Goal: Information Seeking & Learning: Learn about a topic

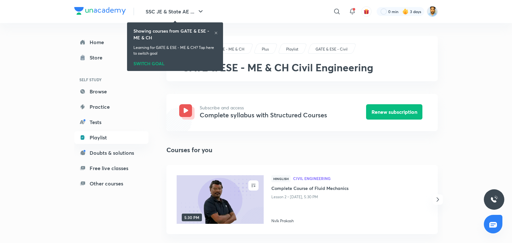
click at [218, 30] on div "Showing courses from GATE & ESE - ME & CH Learning for GATE & ESE - ME & CH? Ta…" at bounding box center [175, 47] width 91 height 46
click at [217, 32] on icon at bounding box center [216, 33] width 4 height 4
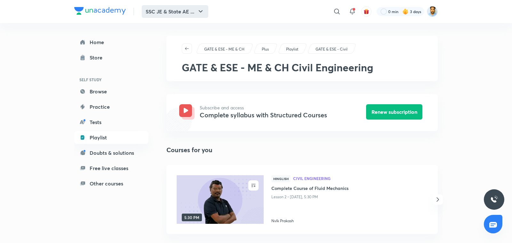
click at [190, 13] on button "SSC JE & State AE ..." at bounding box center [175, 11] width 67 height 13
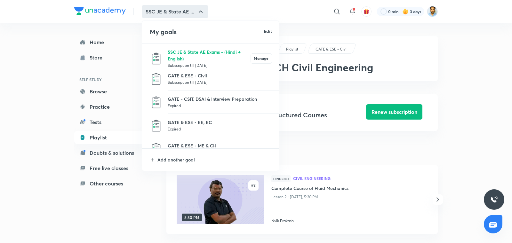
click at [189, 51] on p "SSC JE & State AE Exams - (Hindi + English)" at bounding box center [209, 55] width 83 height 13
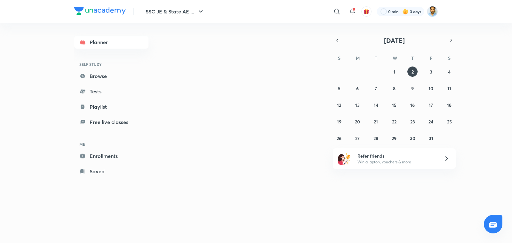
click at [439, 6] on header "SSC JE & State AE ... ​ 0 min 3 days" at bounding box center [256, 11] width 512 height 23
click at [434, 10] on img at bounding box center [432, 11] width 11 height 11
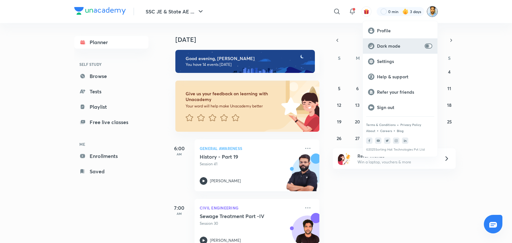
click at [426, 47] on input "checkbox" at bounding box center [426, 46] width 15 height 5
checkbox input "true"
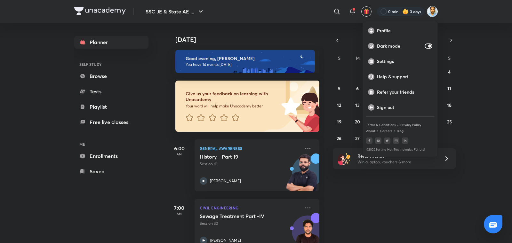
click at [320, 39] on div at bounding box center [256, 121] width 512 height 243
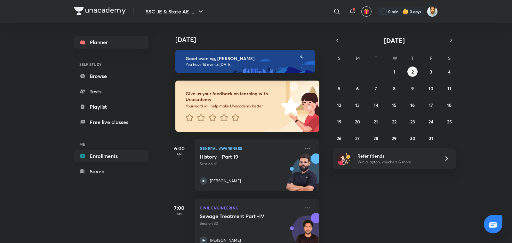
click at [110, 158] on link "Enrollments" at bounding box center [111, 156] width 74 height 13
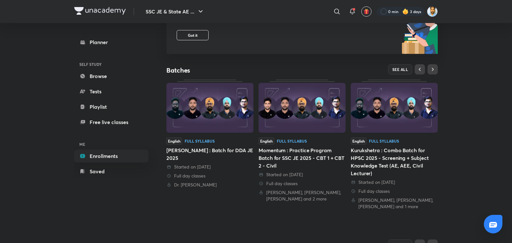
scroll to position [91, 0]
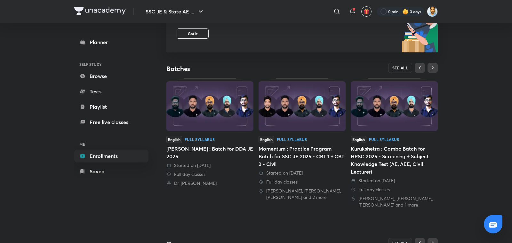
click at [396, 67] on span "SEE ALL" at bounding box center [400, 68] width 16 height 4
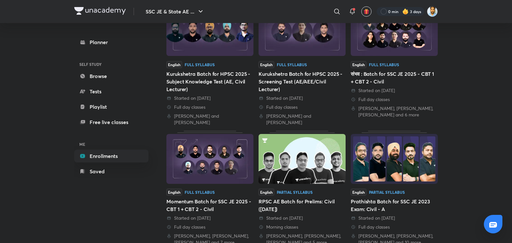
scroll to position [223, 0]
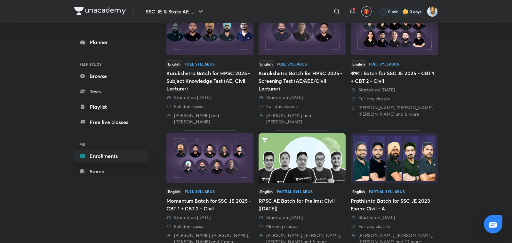
click at [220, 214] on div "Started on [DATE]" at bounding box center [209, 217] width 87 height 6
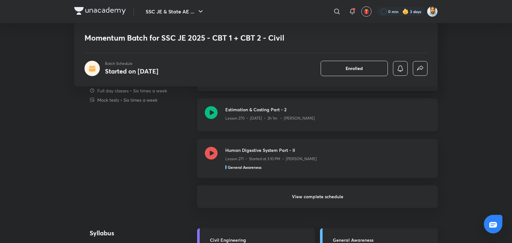
scroll to position [472, 0]
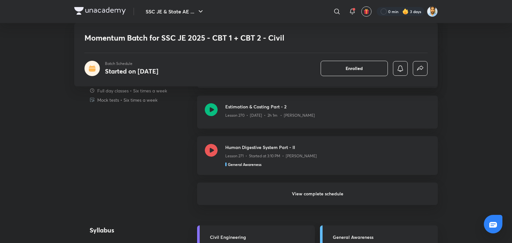
click at [321, 192] on h6 "View complete schedule" at bounding box center [317, 194] width 241 height 22
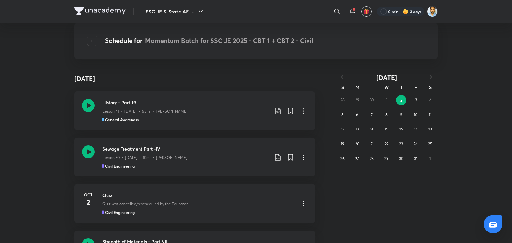
click at [342, 77] on icon "button" at bounding box center [342, 77] width 6 height 6
click at [417, 115] on abbr "12" at bounding box center [415, 114] width 3 height 5
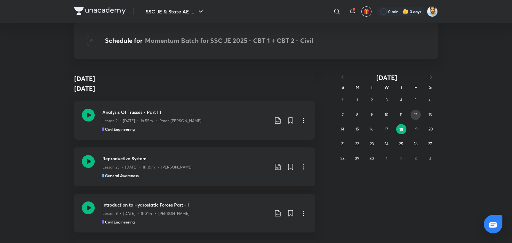
scroll to position [1745, 0]
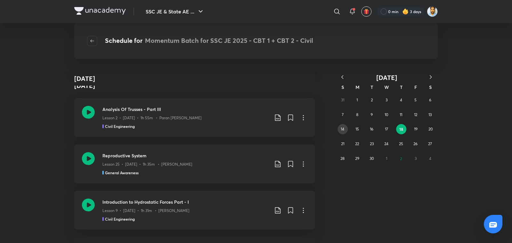
click at [341, 126] on button "14" at bounding box center [343, 129] width 10 height 10
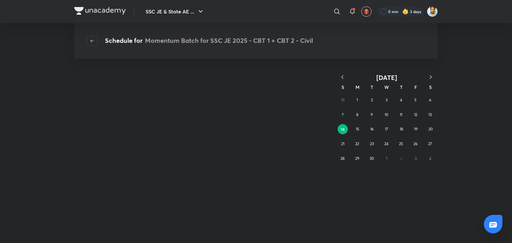
scroll to position [0, 0]
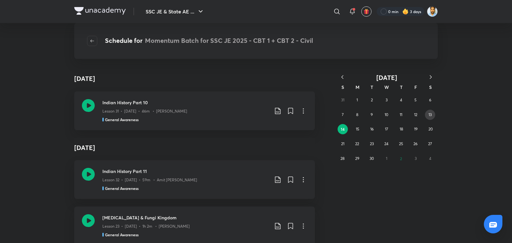
click at [430, 116] on abbr "13" at bounding box center [429, 114] width 3 height 5
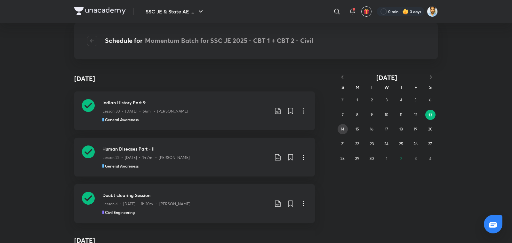
click at [345, 129] on button "14" at bounding box center [343, 129] width 10 height 10
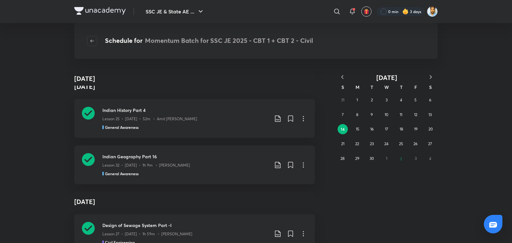
scroll to position [2550, 0]
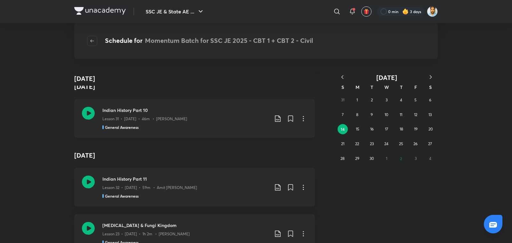
click at [193, 123] on div "Indian History Part 10 Lesson 31 • Sept 14 • 46m • Amit Vijay General Awareness" at bounding box center [185, 118] width 166 height 23
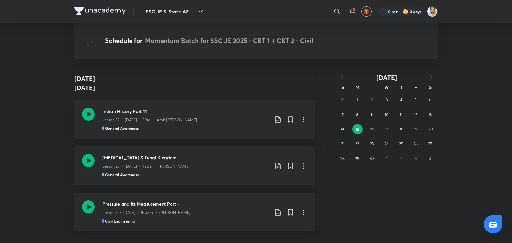
scroll to position [2629, 0]
